Goal: Task Accomplishment & Management: Manage account settings

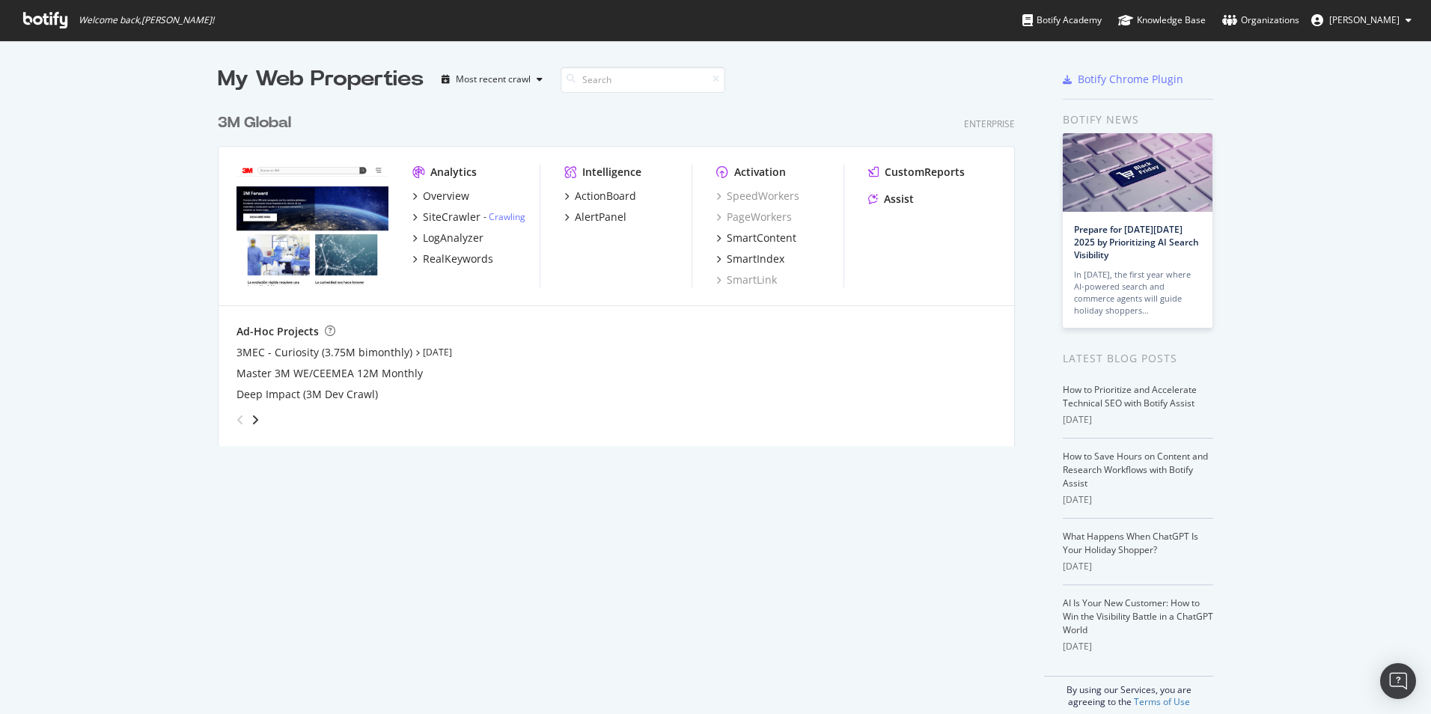
scroll to position [703, 1408]
click at [1354, 19] on span "[PERSON_NAME]" at bounding box center [1364, 19] width 70 height 13
click at [1356, 115] on span "Log Out" at bounding box center [1349, 116] width 32 height 13
